Goal: Task Accomplishment & Management: Use online tool/utility

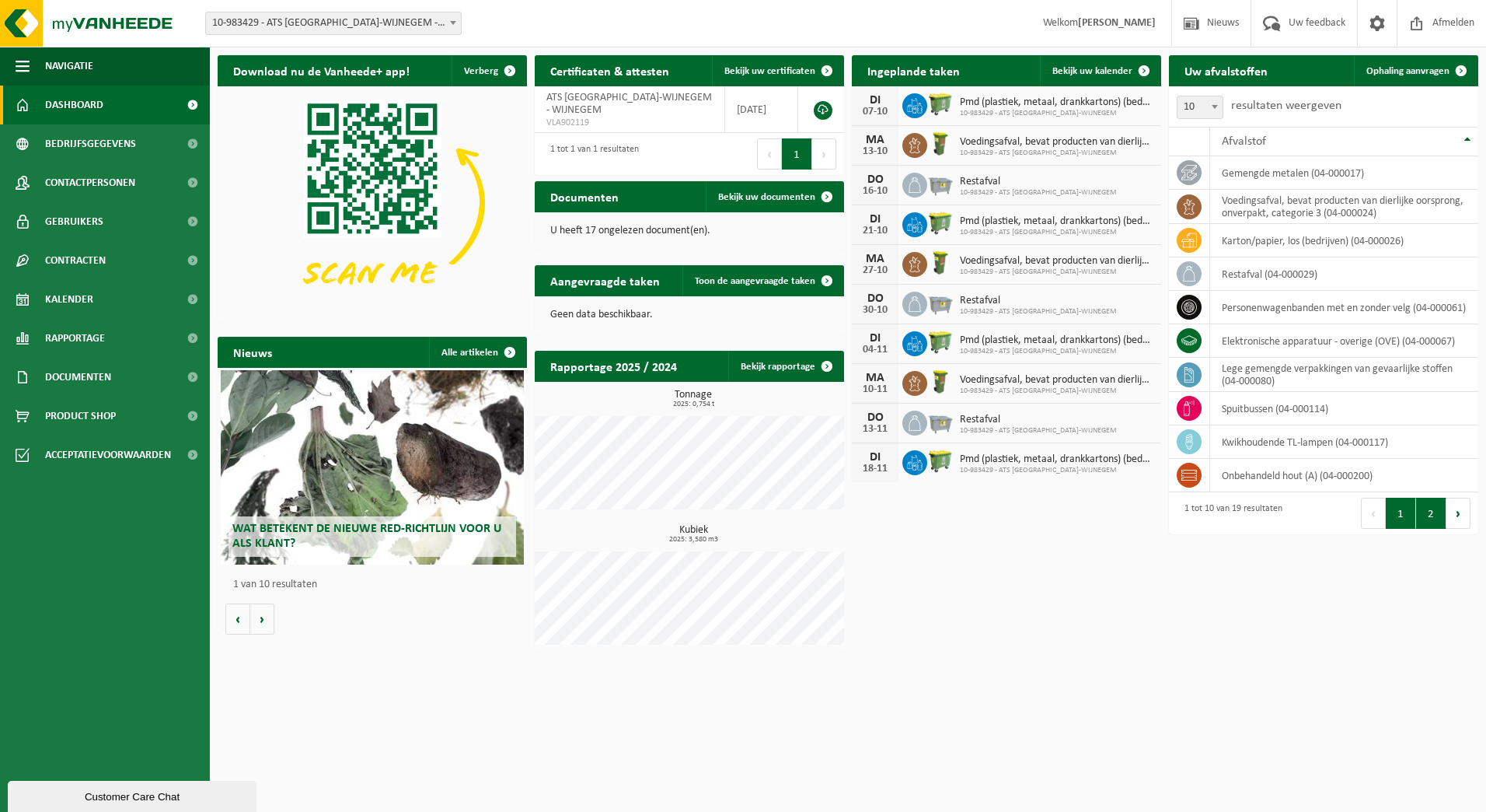
click at [1437, 516] on button "2" at bounding box center [1431, 513] width 30 height 31
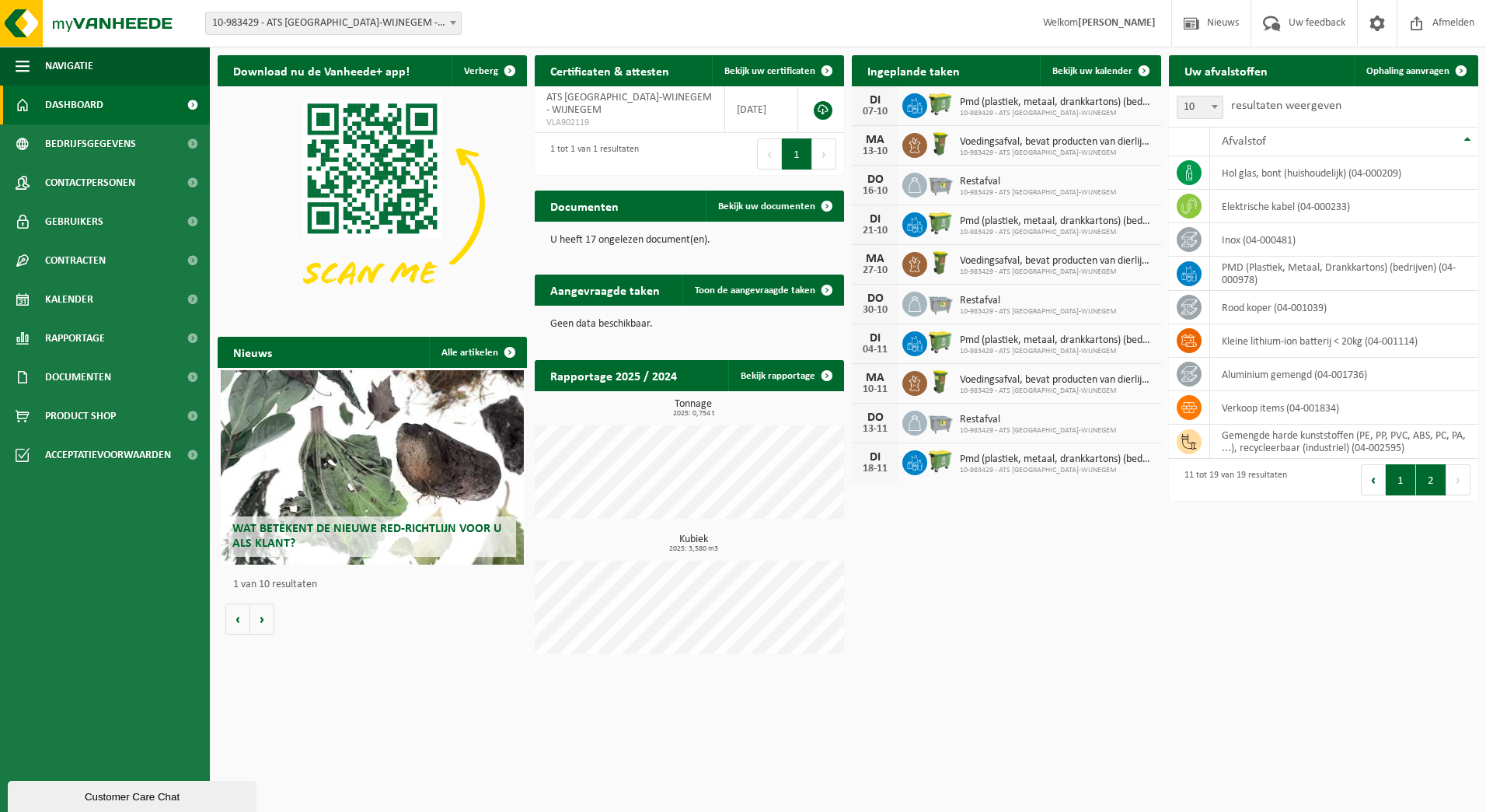
click at [1398, 490] on button "1" at bounding box center [1401, 479] width 30 height 31
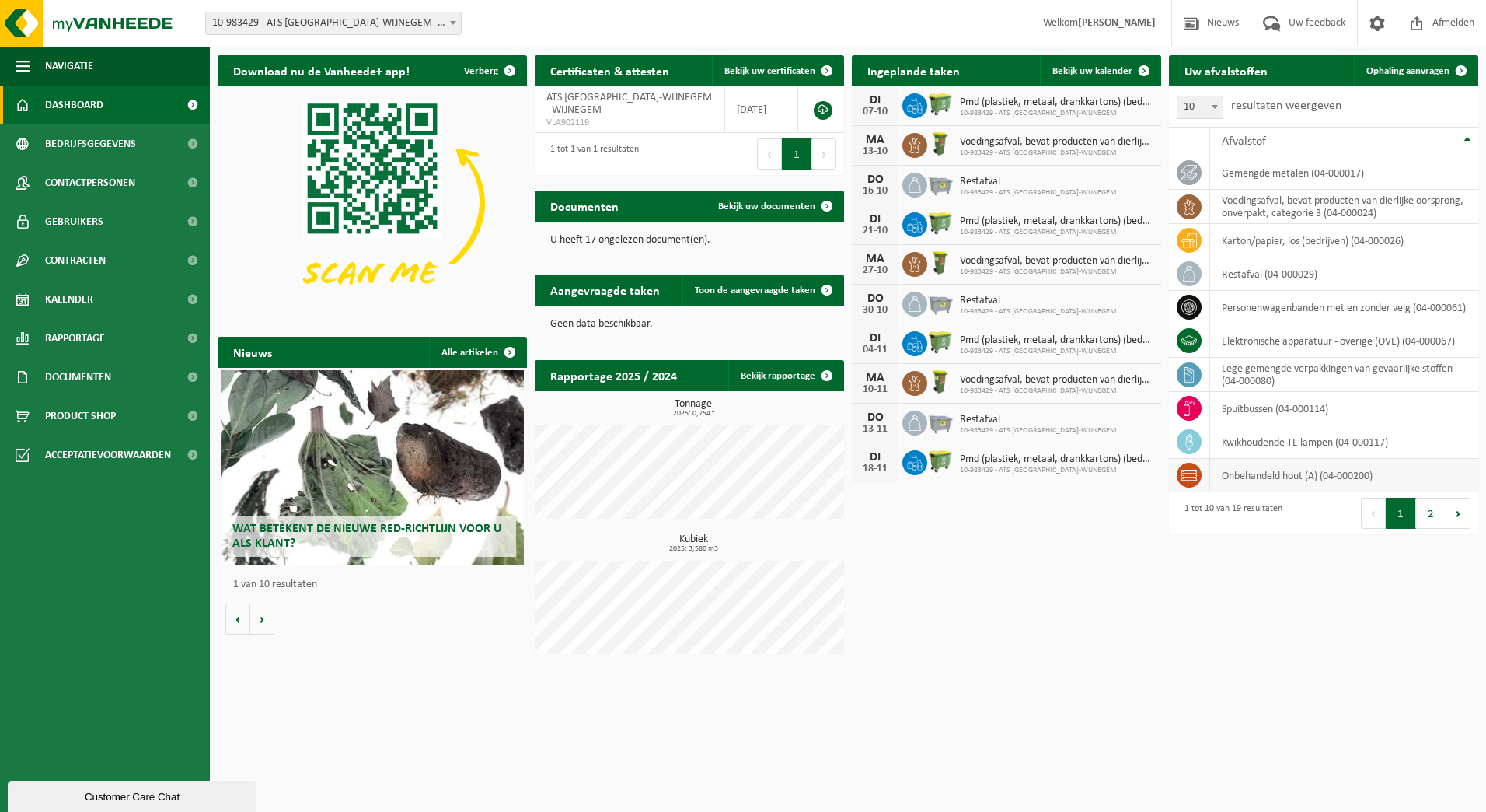
click at [1360, 483] on td "onbehandeld hout (A) (04-000200)" at bounding box center [1344, 475] width 268 height 34
click at [1222, 471] on td "onbehandeld hout (A) (04-000200)" at bounding box center [1344, 475] width 268 height 34
click at [1190, 475] on icon at bounding box center [1189, 475] width 16 height 11
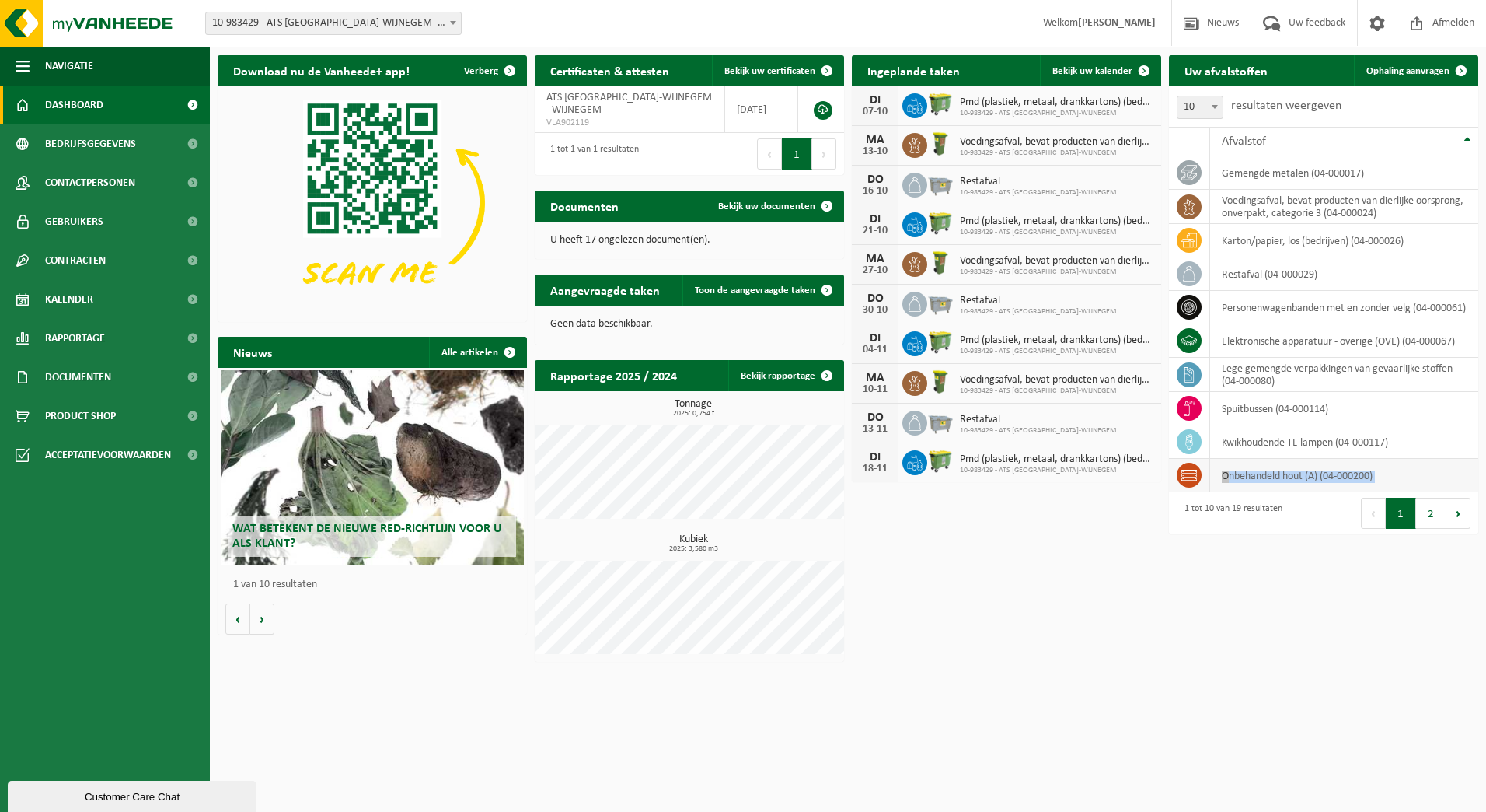
click at [1190, 475] on icon at bounding box center [1189, 475] width 16 height 11
click at [1461, 67] on span at bounding box center [1461, 71] width 31 height 31
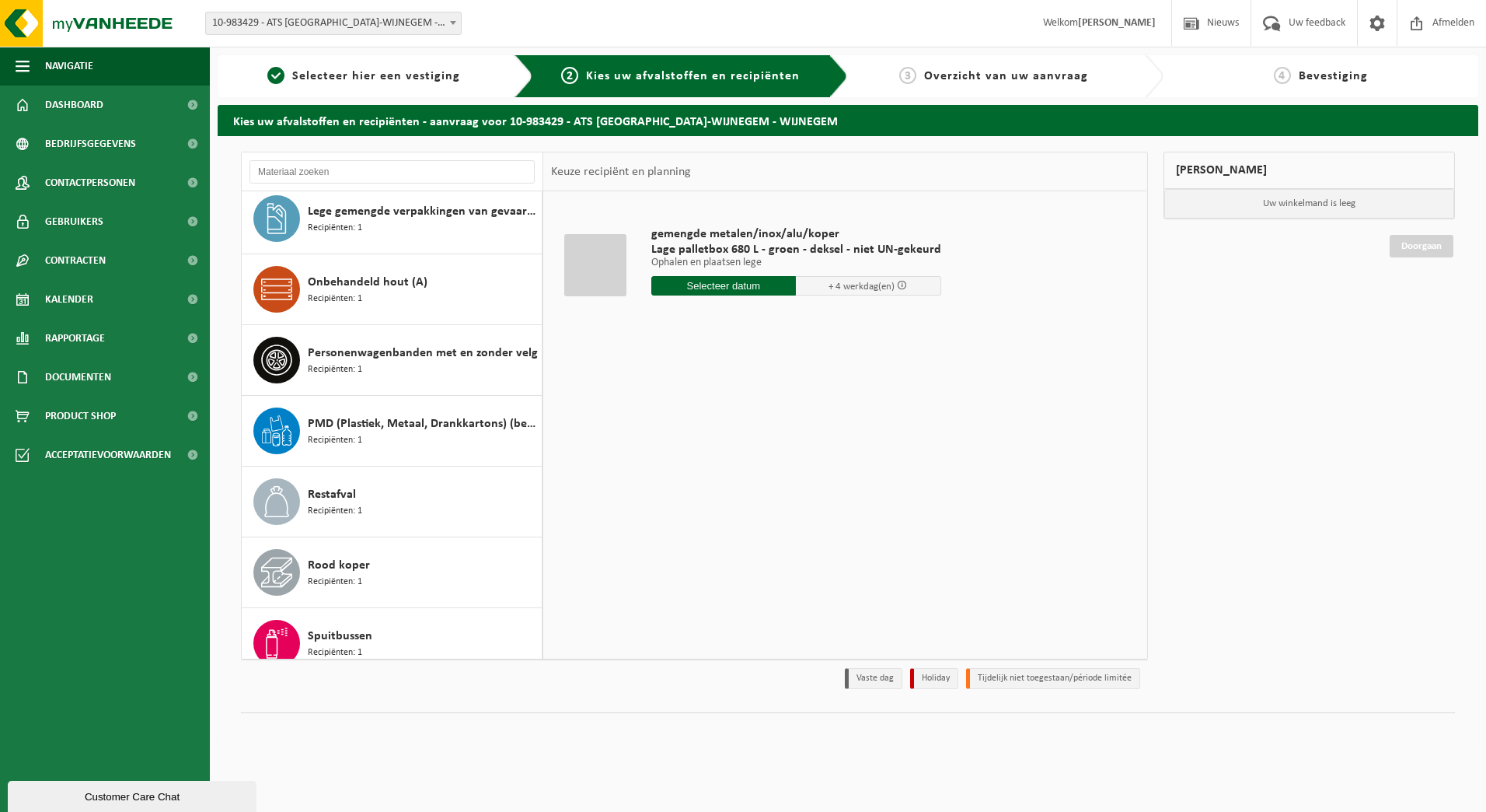
scroll to position [650, 0]
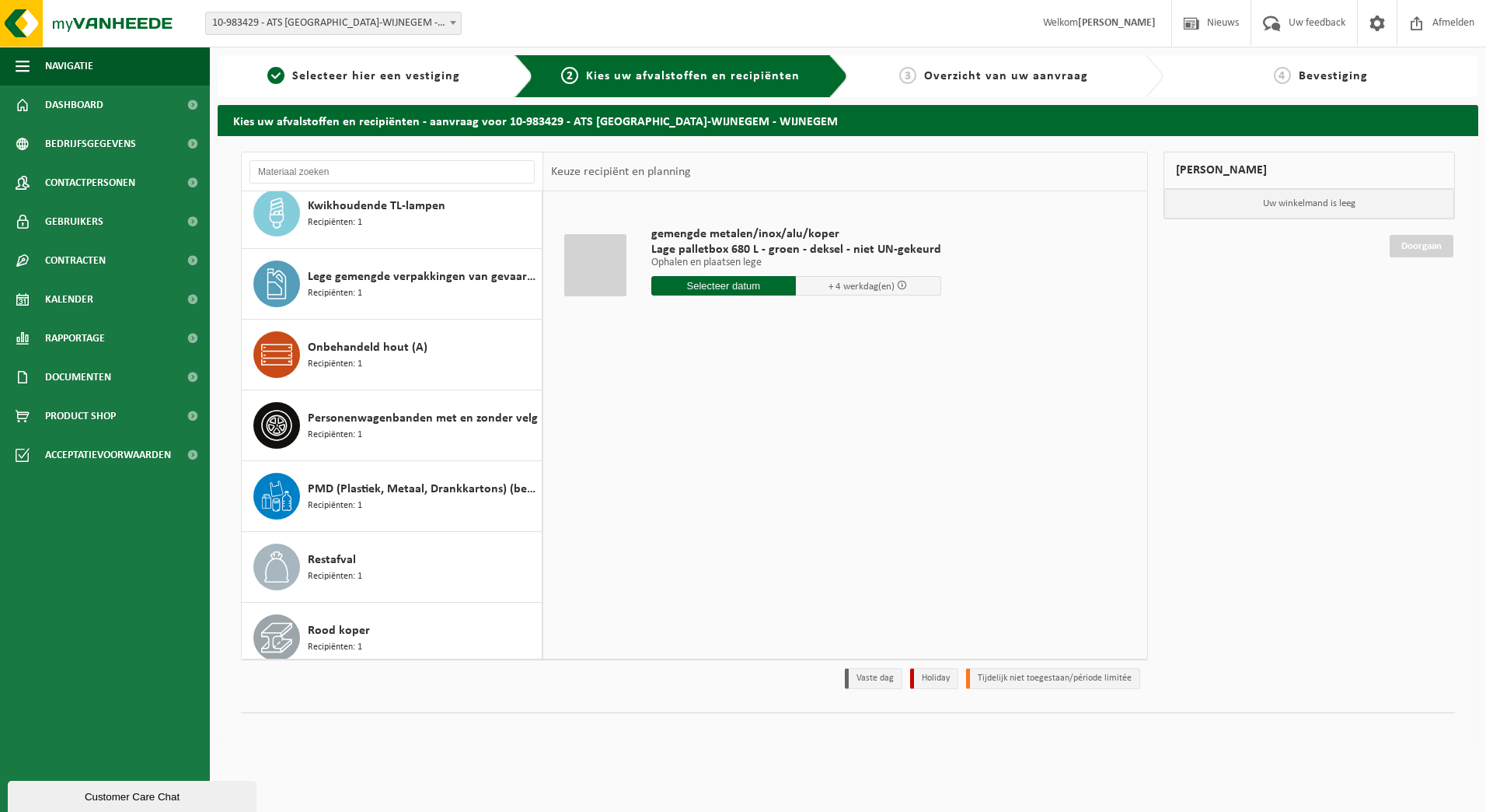
click at [415, 379] on div "Onbehandeld hout (A) Recipiënten: 1" at bounding box center [392, 354] width 300 height 70
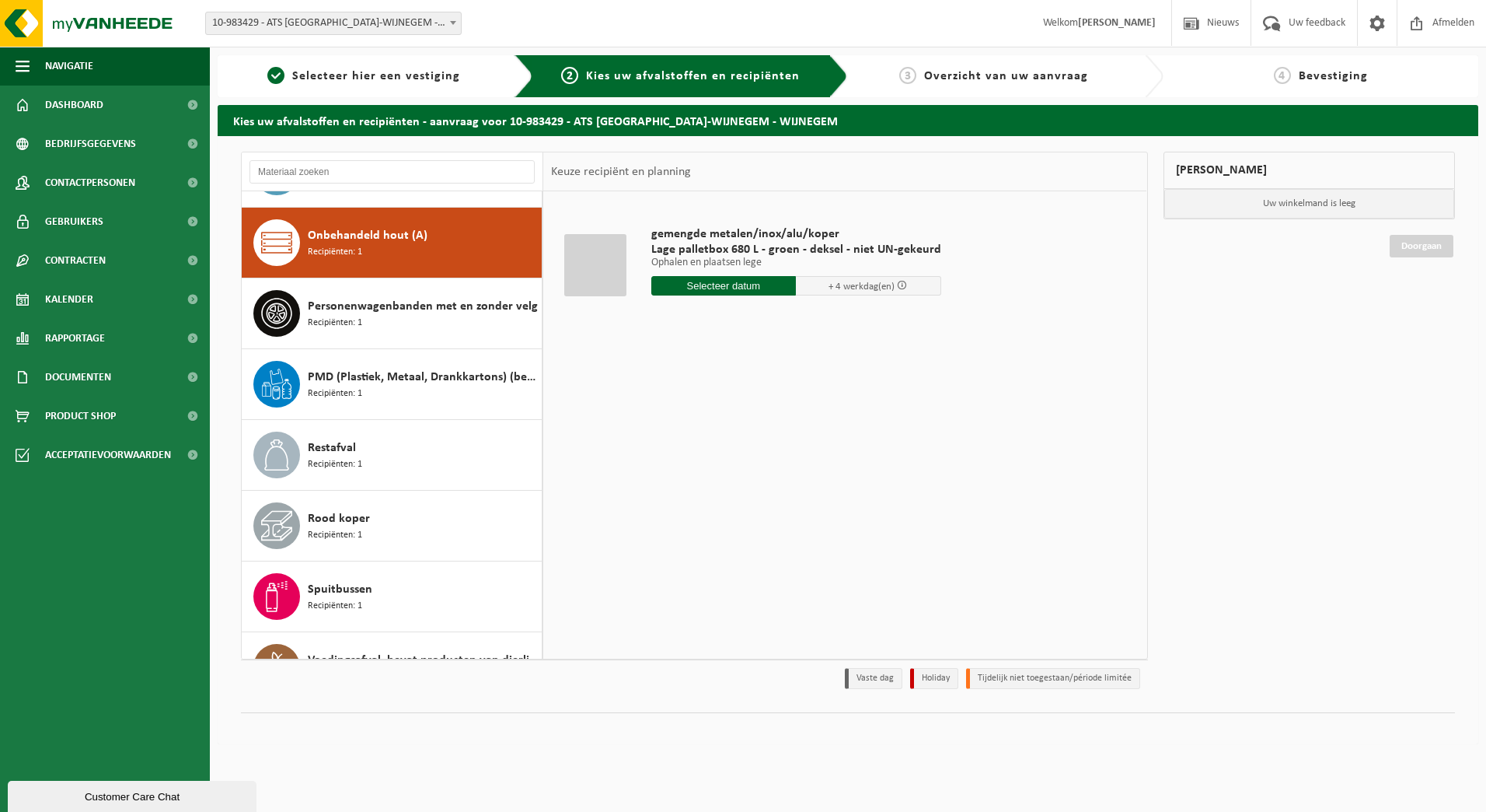
scroll to position [778, 0]
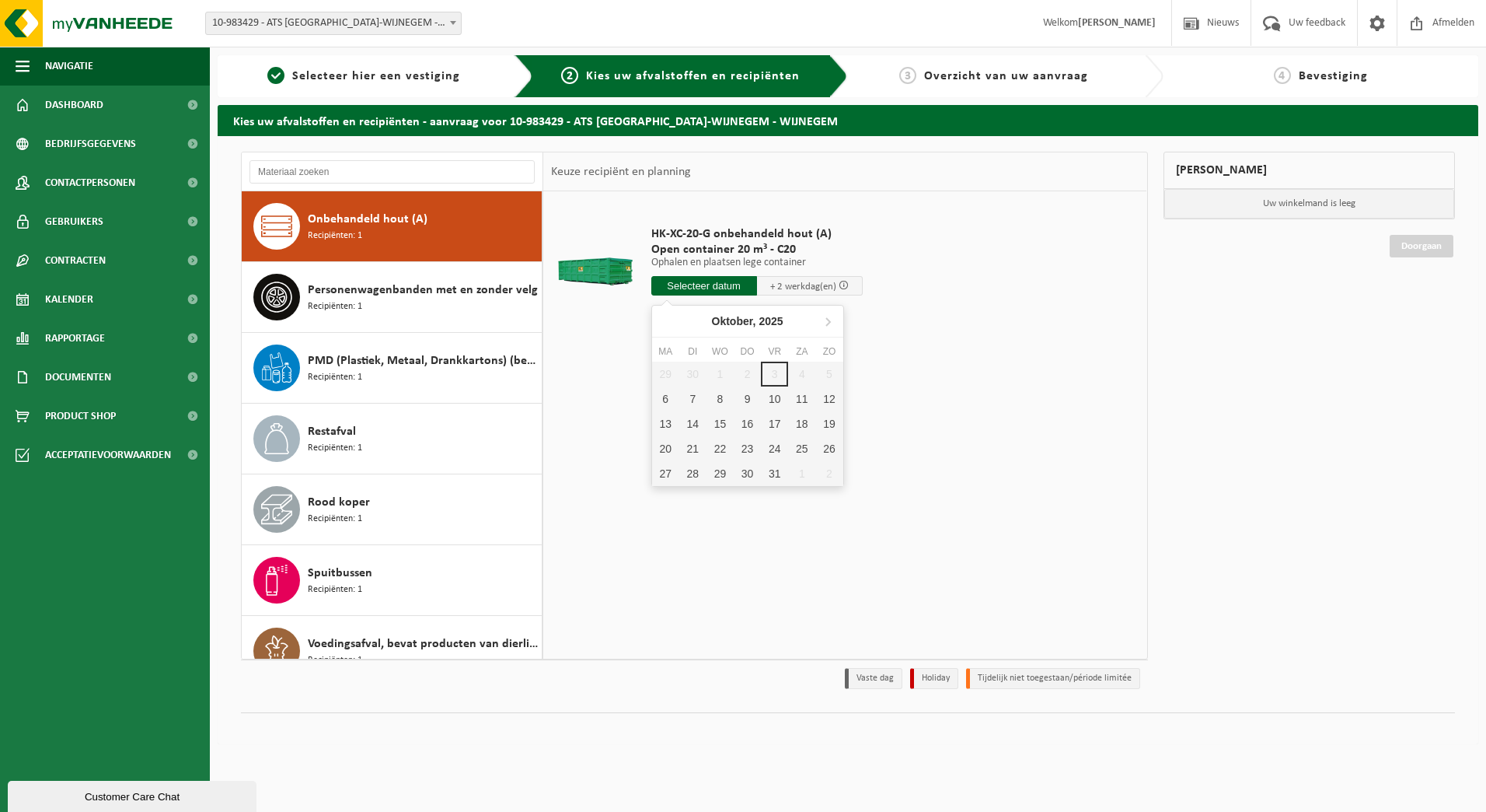
click at [734, 287] on input "text" at bounding box center [704, 286] width 106 height 20
click at [673, 398] on div "6" at bounding box center [665, 399] width 27 height 25
type input "Van 2025-10-06"
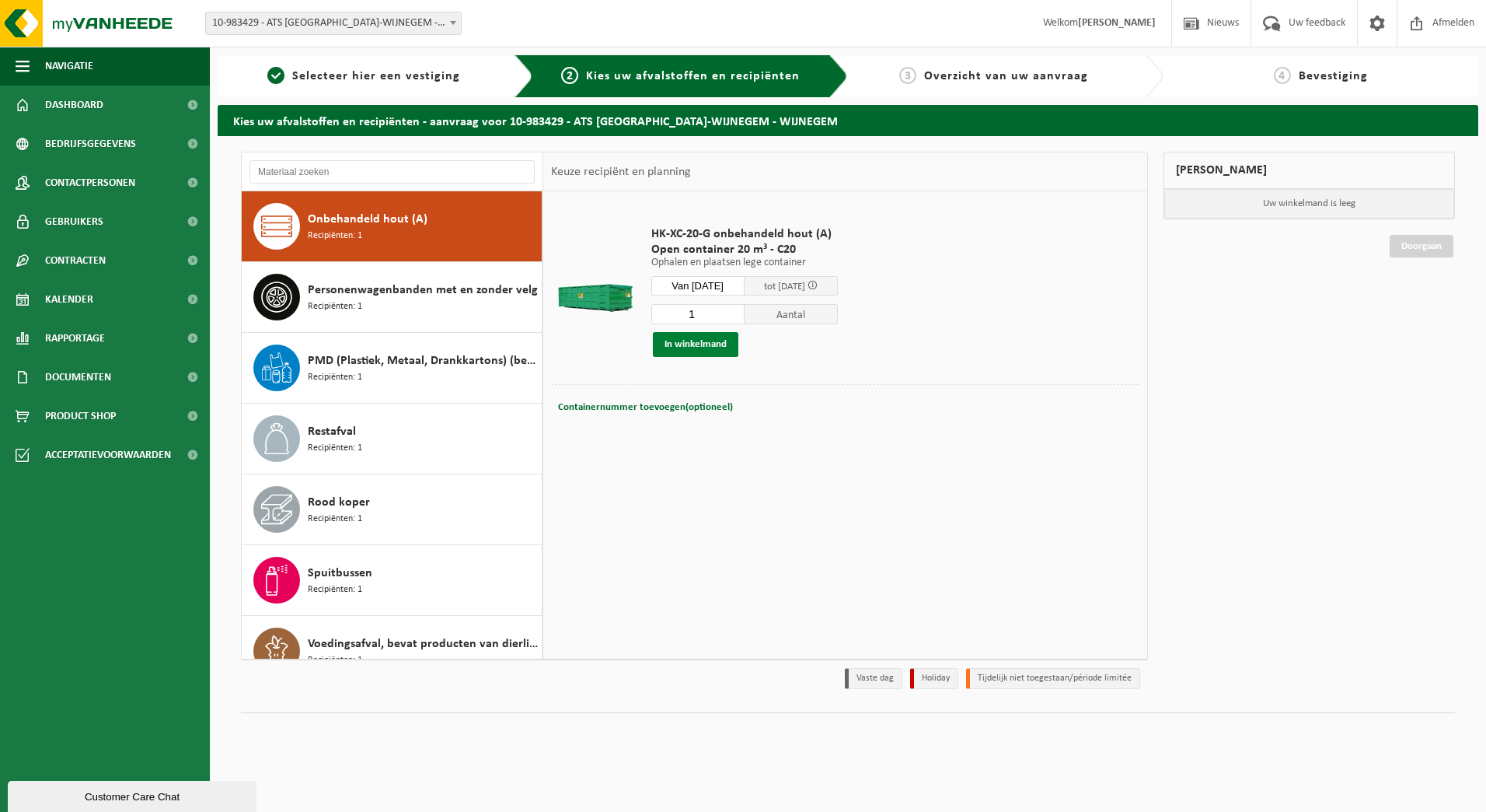
click at [697, 347] on button "In winkelmand" at bounding box center [695, 344] width 85 height 25
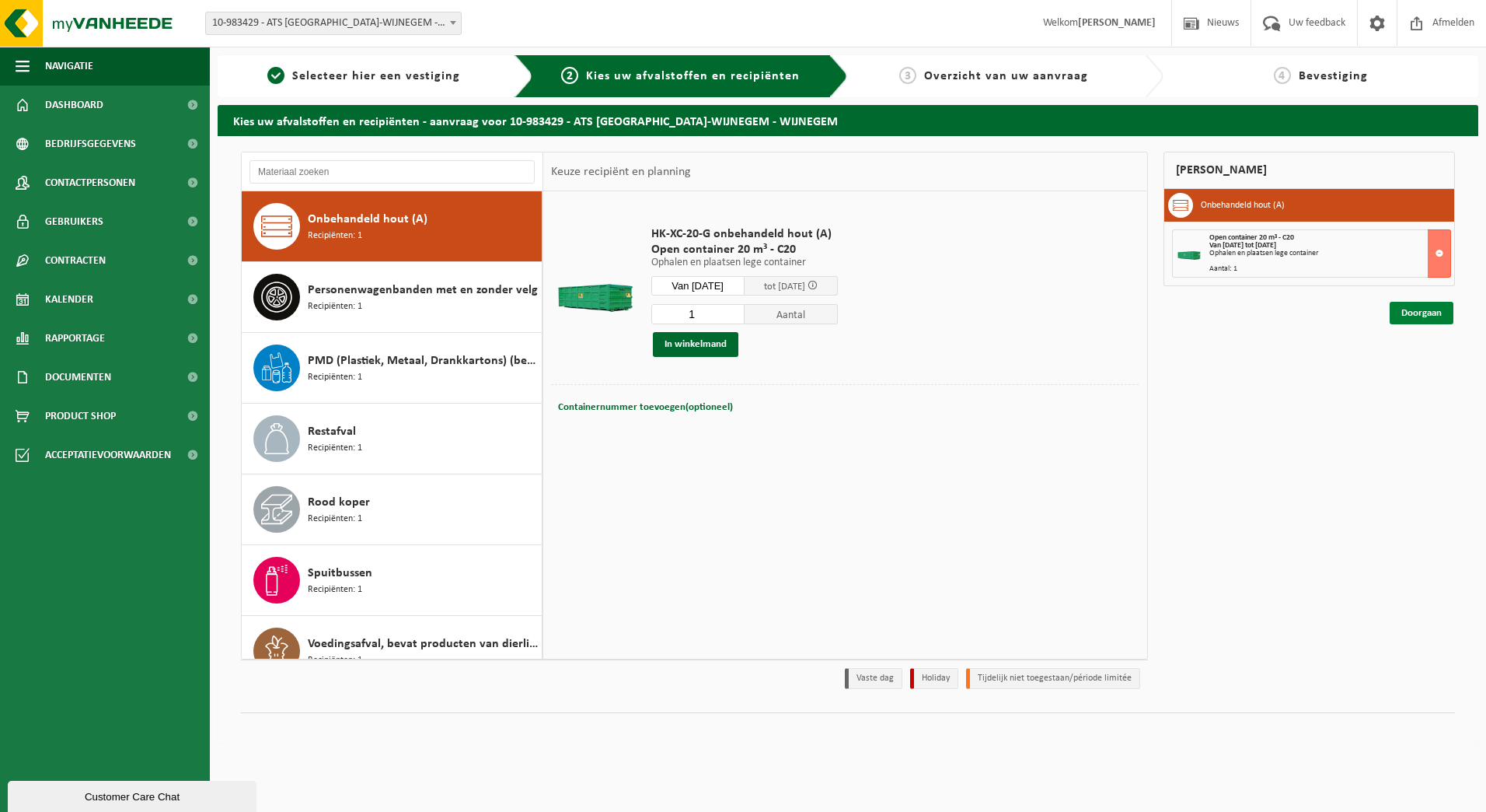
click at [1428, 319] on link "Doorgaan" at bounding box center [1422, 312] width 64 height 22
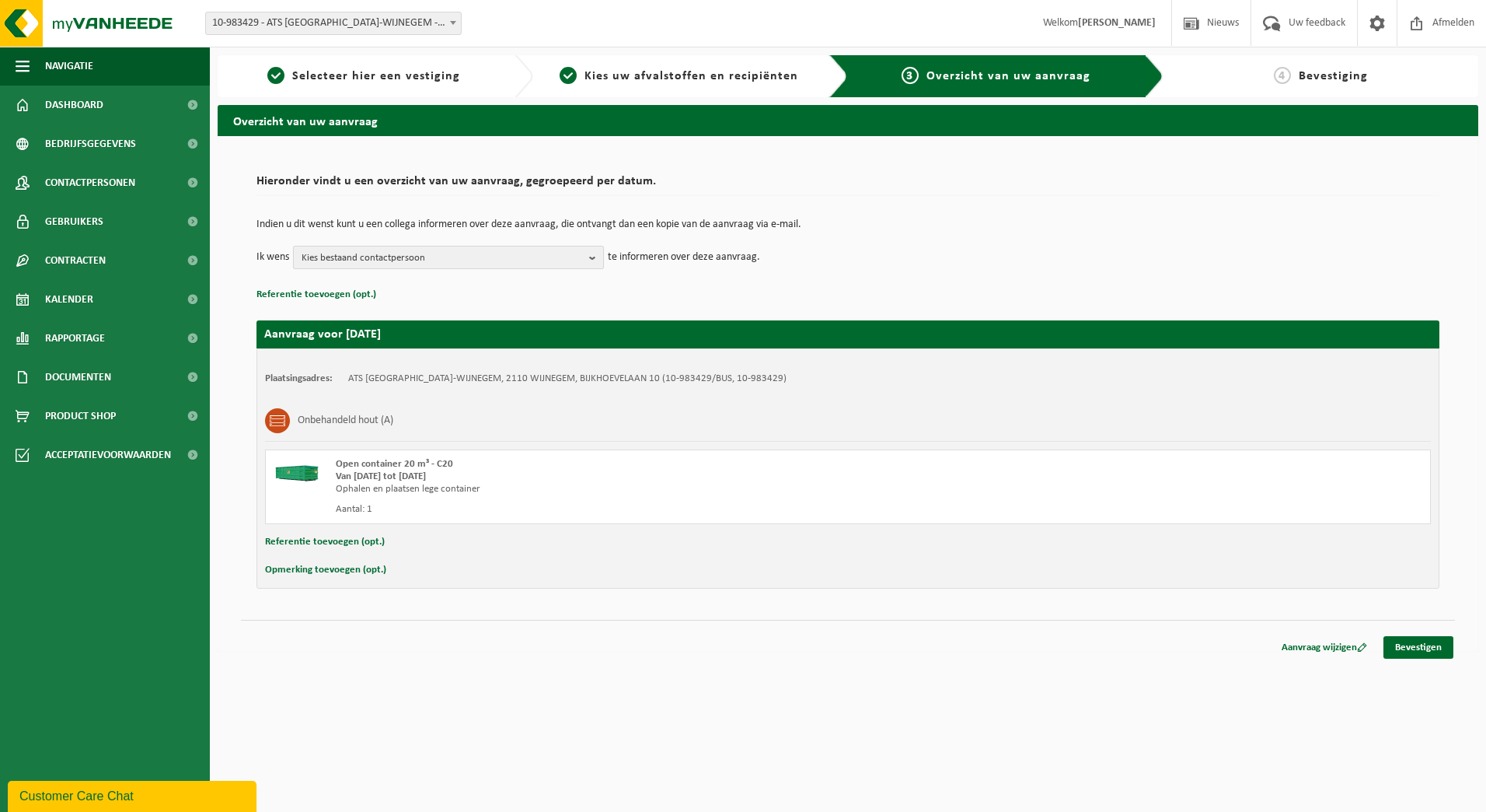
click at [592, 259] on b "button" at bounding box center [596, 257] width 14 height 22
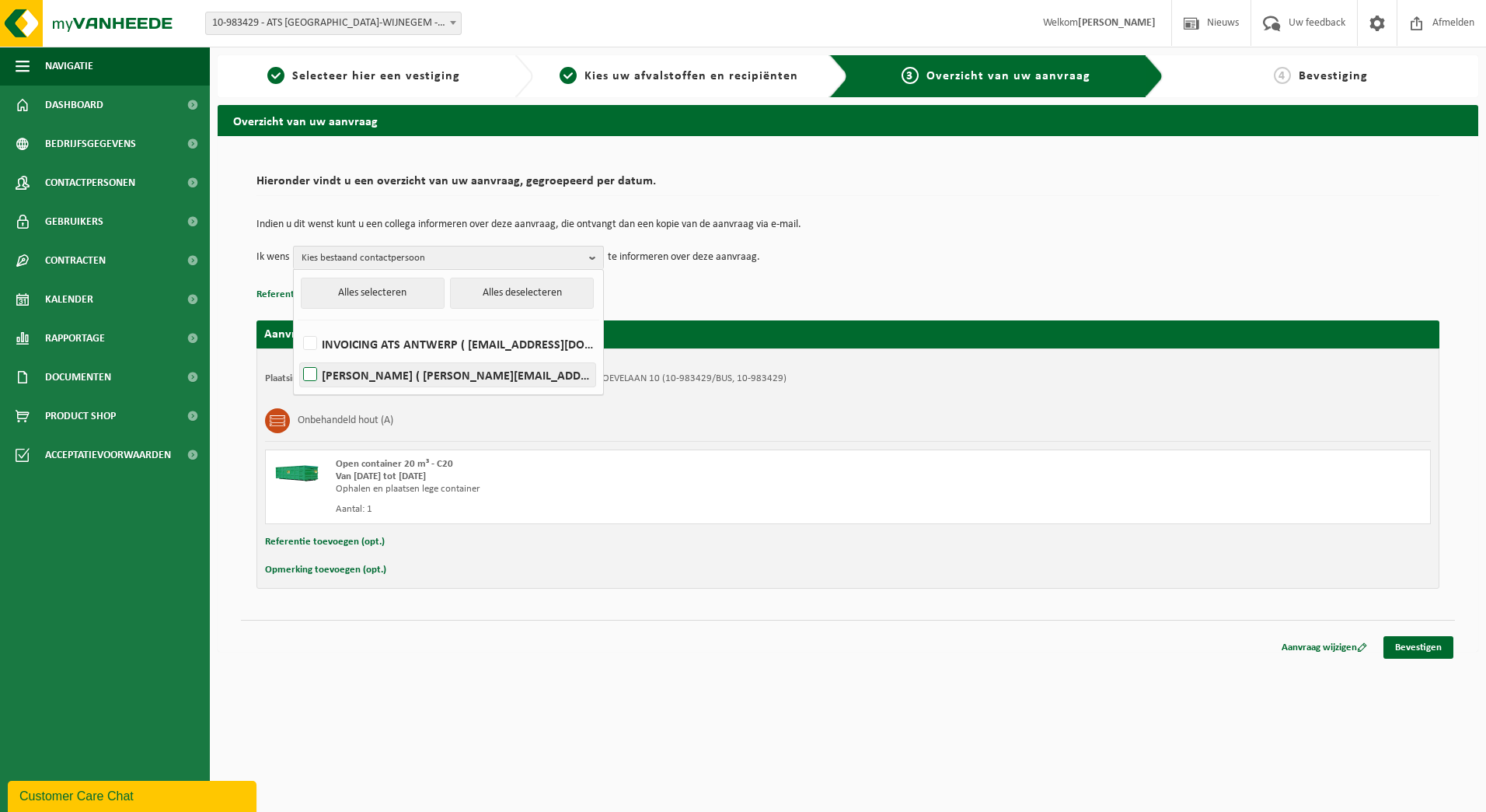
click at [305, 371] on label "FRANK JANSSENS ( frank.janssens@atsgroep.be )" at bounding box center [448, 374] width 296 height 23
click at [298, 356] on input "FRANK JANSSENS ( frank.janssens@atsgroep.be )" at bounding box center [297, 355] width 1 height 1
checkbox input "true"
click at [894, 286] on p "Referentie toevoegen (opt.)" at bounding box center [847, 295] width 1183 height 21
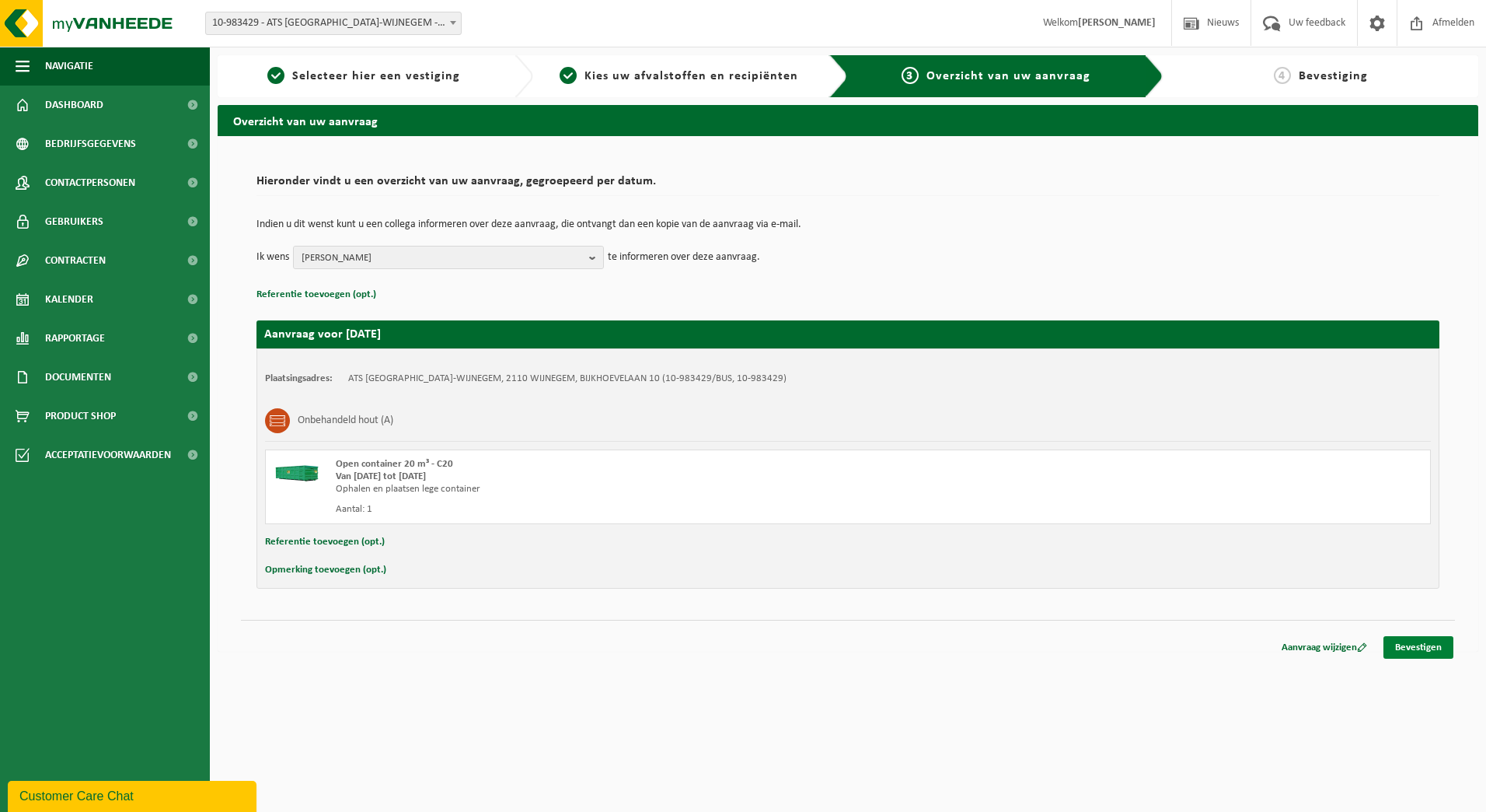
click at [1401, 645] on link "Bevestigen" at bounding box center [1418, 647] width 70 height 22
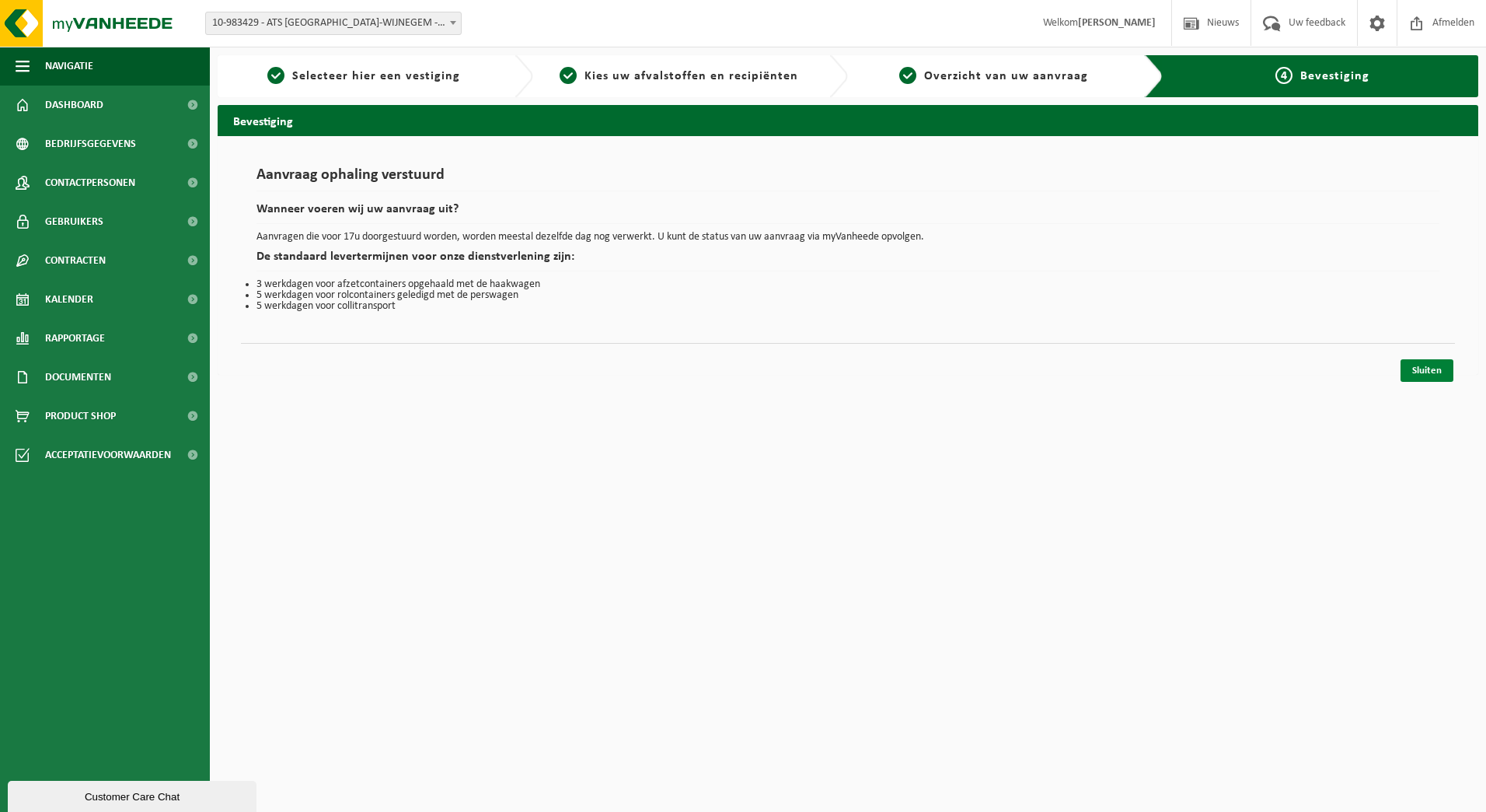
click at [1415, 376] on link "Sluiten" at bounding box center [1427, 369] width 53 height 22
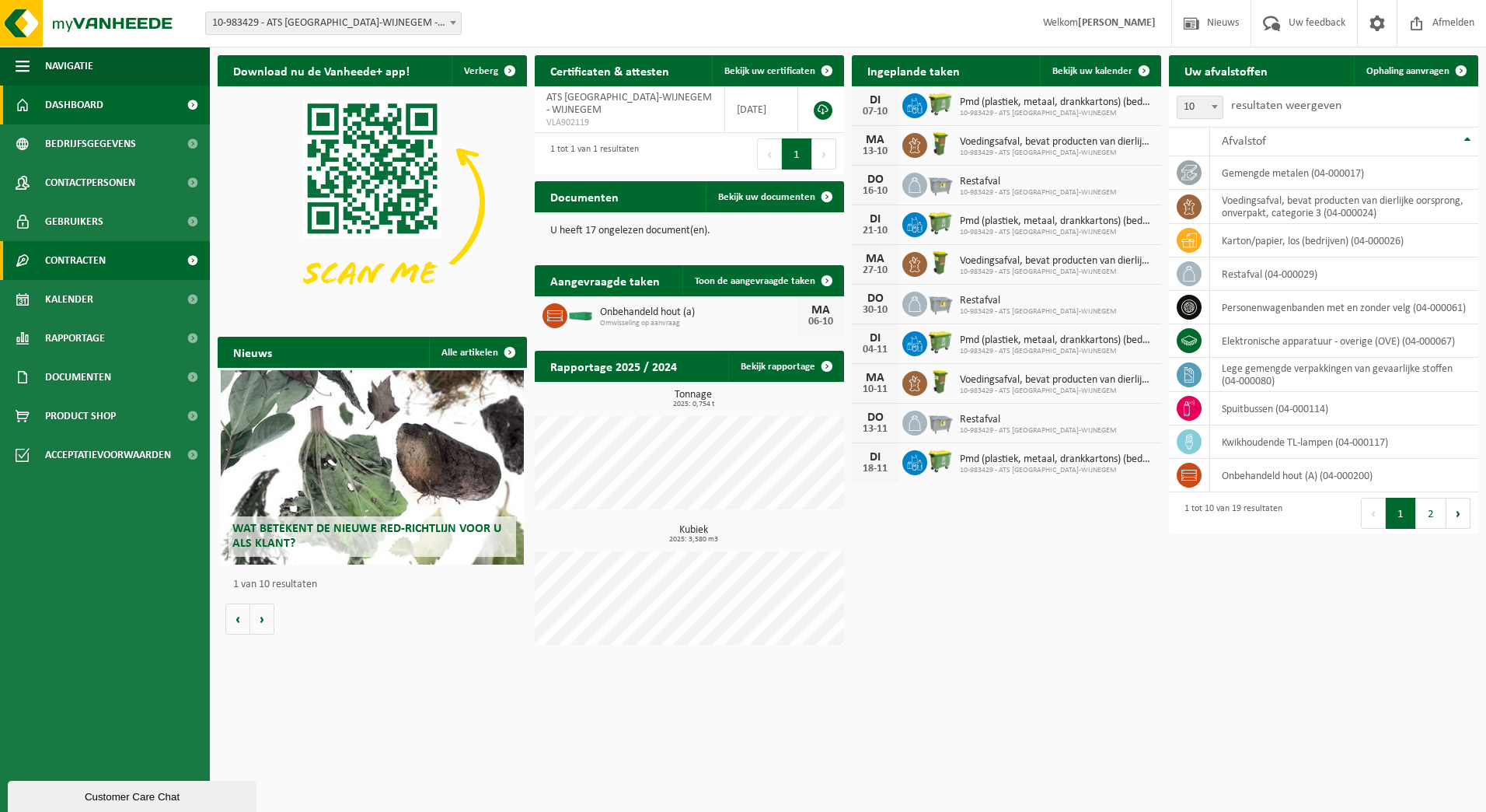
click at [73, 265] on span "Contracten" at bounding box center [76, 260] width 61 height 39
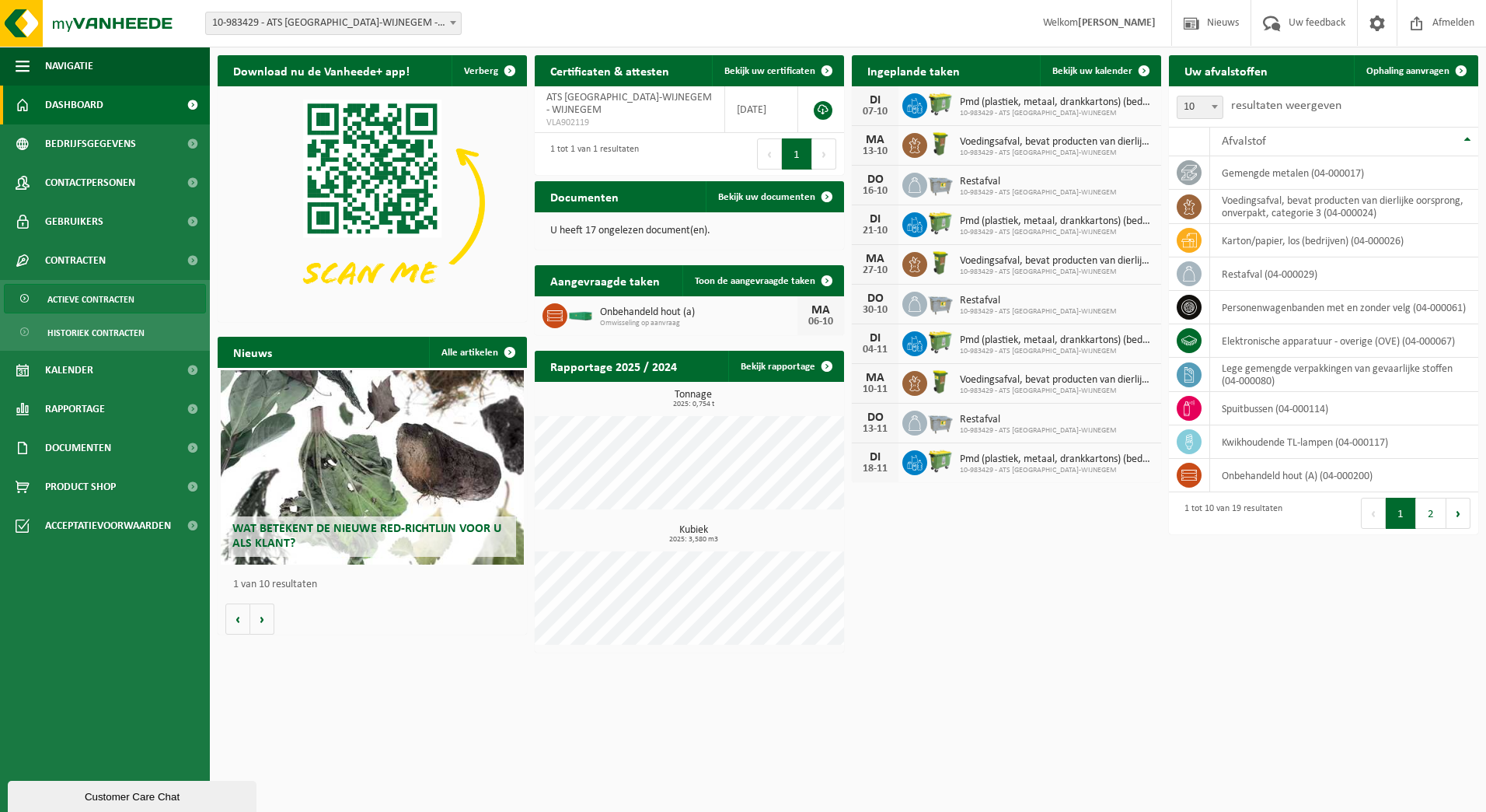
click at [72, 298] on span "Actieve contracten" at bounding box center [91, 300] width 87 height 30
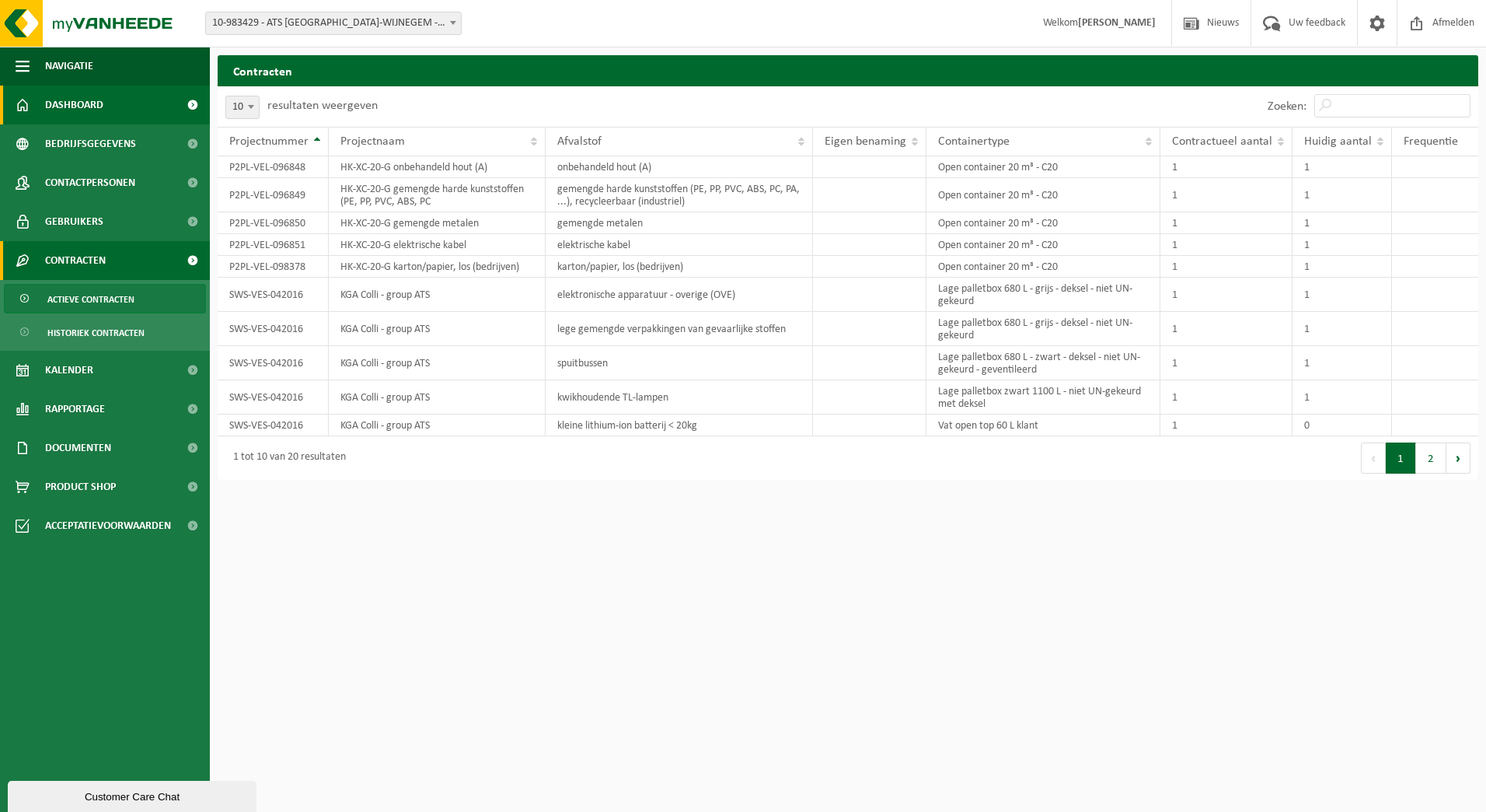
click at [82, 105] on span "Dashboard" at bounding box center [74, 104] width 58 height 39
